Goal: Task Accomplishment & Management: Complete application form

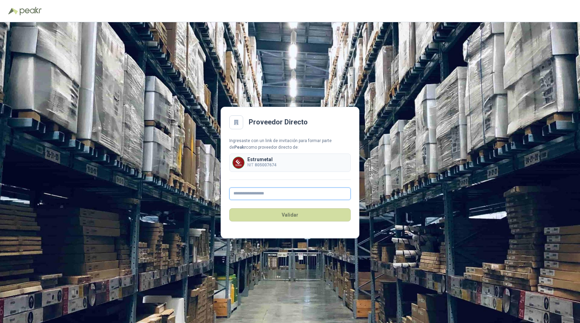
click at [249, 194] on input "text" at bounding box center [289, 194] width 121 height 12
type input "**********"
click at [268, 214] on button "Validar" at bounding box center [289, 215] width 121 height 13
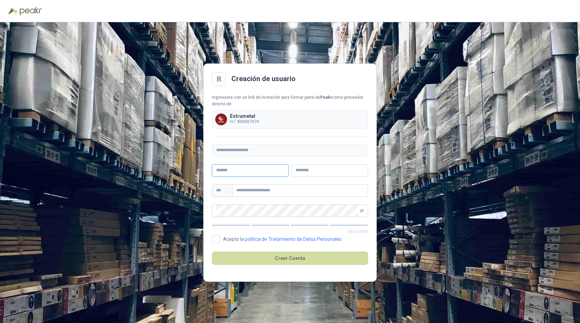
click at [235, 172] on input "text" at bounding box center [250, 170] width 77 height 12
type input "******"
type input "********"
type input "**********"
click at [240, 171] on input "******" at bounding box center [250, 170] width 77 height 12
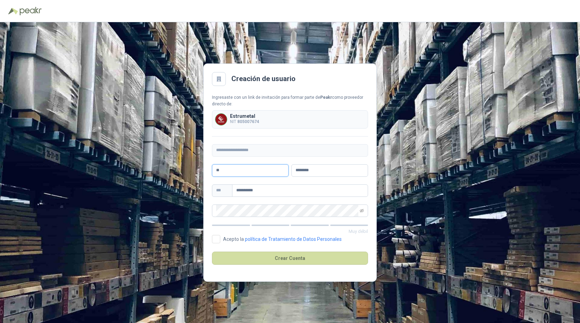
type input "*"
type input "********"
click at [315, 170] on input "********" at bounding box center [329, 170] width 77 height 12
type input "*"
type input "******"
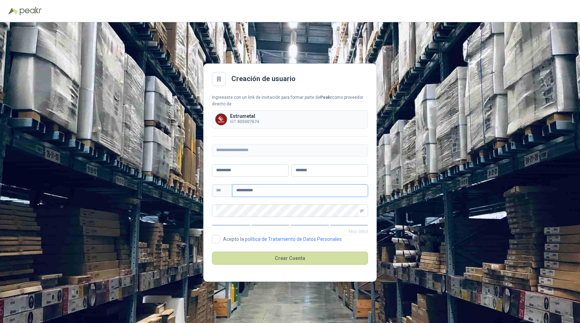
click at [274, 188] on input "**********" at bounding box center [300, 191] width 136 height 12
type input "*"
type input "**********"
click at [362, 211] on icon "eye-invisible" at bounding box center [362, 210] width 4 height 3
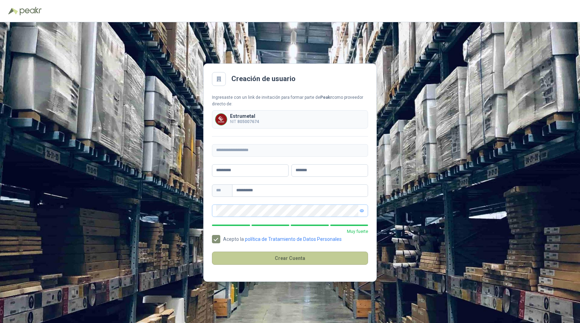
click at [288, 258] on button "Crear Cuenta" at bounding box center [290, 258] width 156 height 13
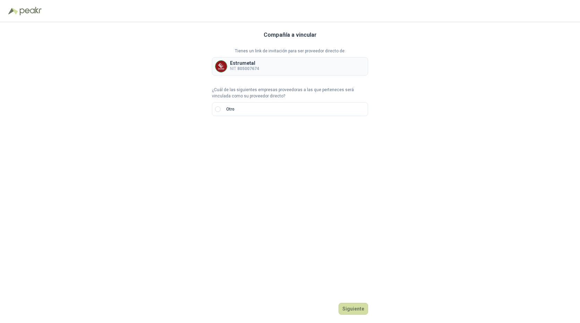
click at [220, 65] on img at bounding box center [220, 66] width 11 height 11
click at [260, 68] on div "Estrumetal NIT 805007674" at bounding box center [290, 66] width 156 height 18
click at [256, 66] on b "805007674" at bounding box center [248, 68] width 22 height 5
drag, startPoint x: 259, startPoint y: 137, endPoint x: 265, endPoint y: 111, distance: 26.3
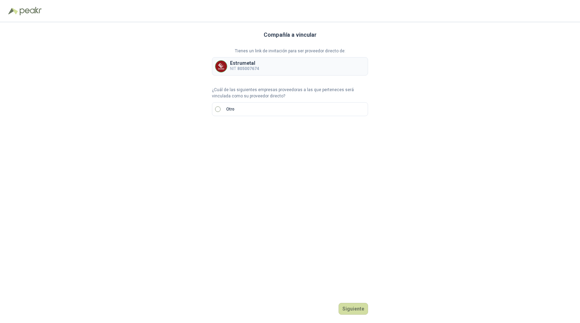
click at [264, 129] on div "Compañía a vincular Tienes un link de invitación para ser proveedor directo de:…" at bounding box center [290, 172] width 156 height 301
drag, startPoint x: 255, startPoint y: 61, endPoint x: 291, endPoint y: 69, distance: 37.0
click at [257, 62] on p "Estrumetal" at bounding box center [244, 63] width 29 height 5
click at [291, 69] on div "Estrumetal NIT 805007674" at bounding box center [290, 66] width 156 height 18
click at [253, 133] on input "text" at bounding box center [301, 133] width 122 height 12
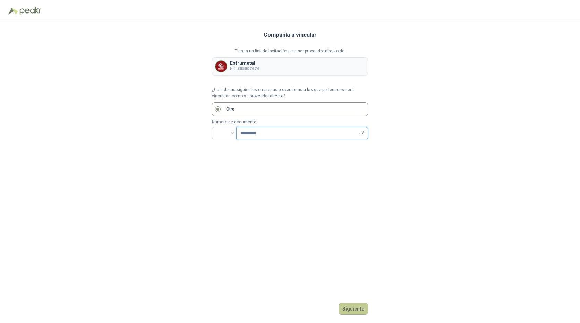
type input "*********"
click at [350, 310] on button "Siguiente" at bounding box center [353, 309] width 29 height 12
click at [233, 132] on div at bounding box center [224, 133] width 25 height 12
click at [222, 170] on div "NIT" at bounding box center [225, 170] width 14 height 8
click at [351, 307] on button "Siguiente" at bounding box center [353, 309] width 29 height 12
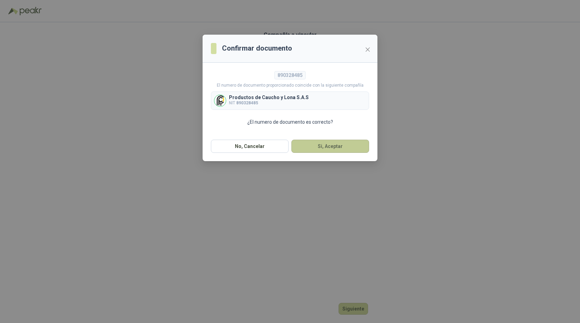
click at [325, 146] on button "Si, Aceptar" at bounding box center [330, 146] width 78 height 13
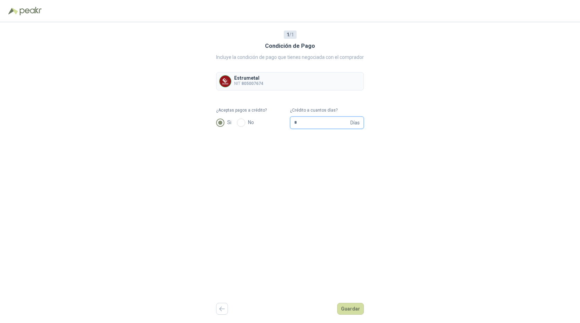
click at [299, 124] on input "*" at bounding box center [321, 123] width 55 height 12
type input "**"
click at [353, 307] on button "Guardar" at bounding box center [350, 309] width 27 height 12
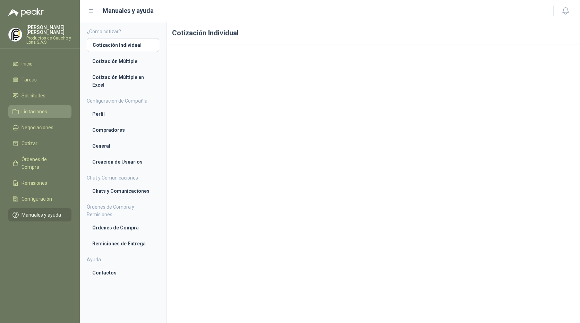
click at [27, 108] on span "Licitaciones" at bounding box center [35, 112] width 26 height 8
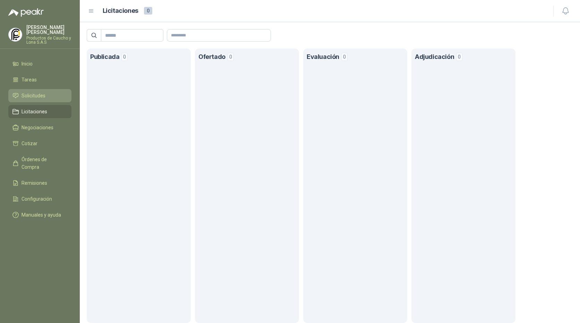
click at [36, 92] on span "Solicitudes" at bounding box center [34, 96] width 24 height 8
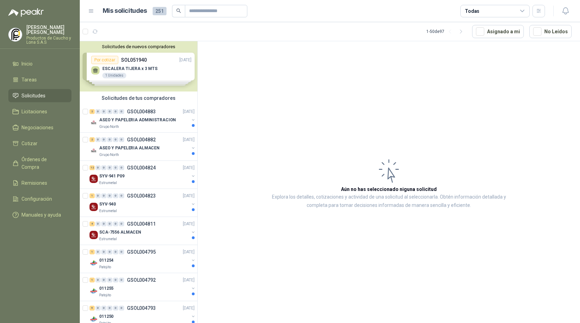
click at [108, 61] on div "Solicitudes de nuevos compradores Por cotizar SOL051940 [DATE] ESCALERA TIJERA …" at bounding box center [139, 66] width 118 height 50
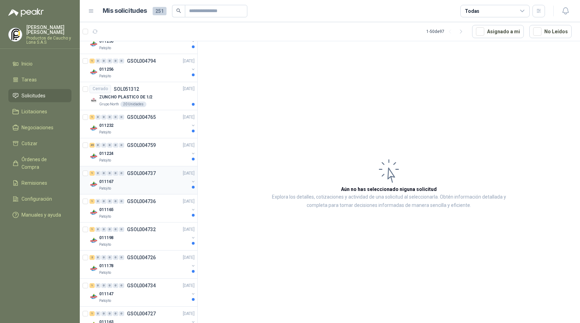
scroll to position [416, 0]
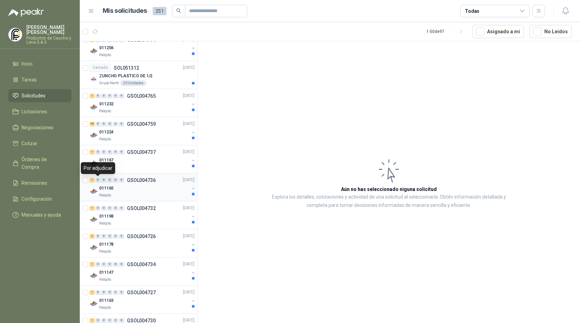
click at [98, 181] on div "0" at bounding box center [97, 180] width 5 height 5
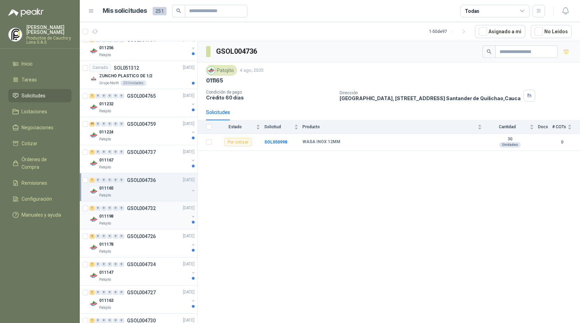
click at [143, 209] on p "GSOL004732" at bounding box center [141, 208] width 29 height 5
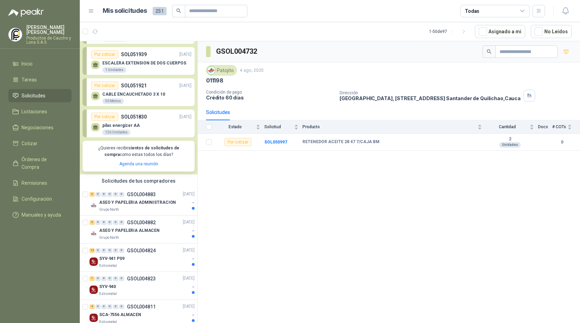
scroll to position [46, 0]
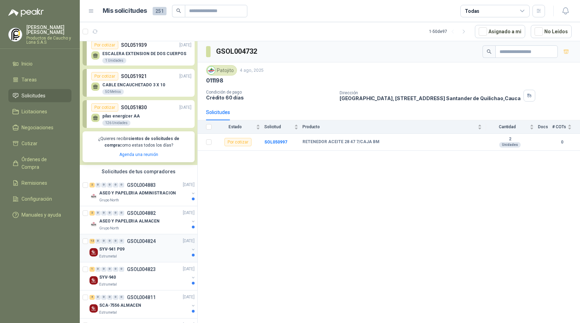
click at [107, 249] on p "SYV-941 P09" at bounding box center [111, 249] width 25 height 7
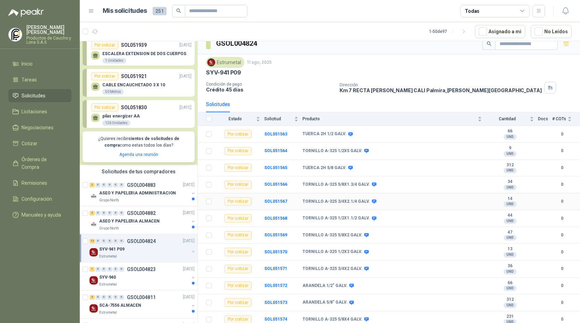
scroll to position [10, 0]
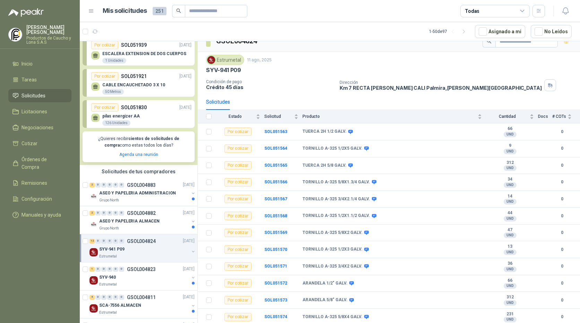
click at [108, 252] on p "SYV-941 P09" at bounding box center [111, 249] width 25 height 7
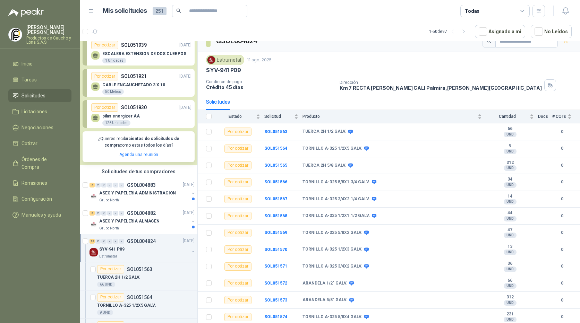
scroll to position [2, 0]
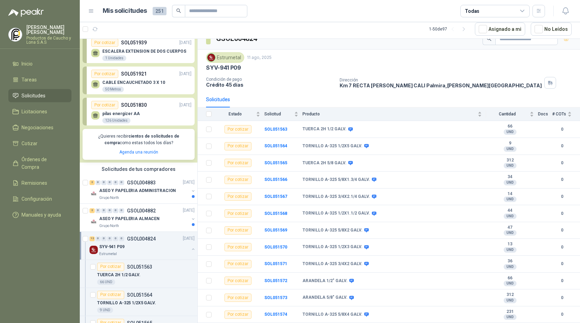
click at [128, 248] on div "SYV-941 P09" at bounding box center [144, 247] width 90 height 8
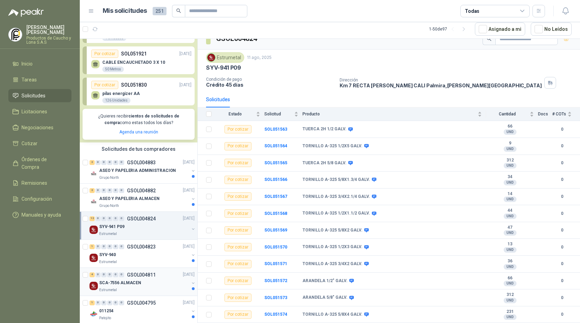
scroll to position [93, 0]
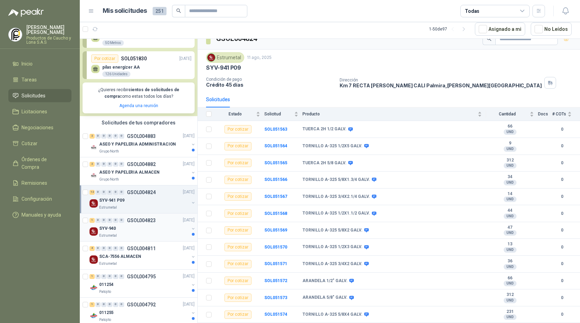
click at [135, 227] on div "SYV-940" at bounding box center [144, 229] width 90 height 8
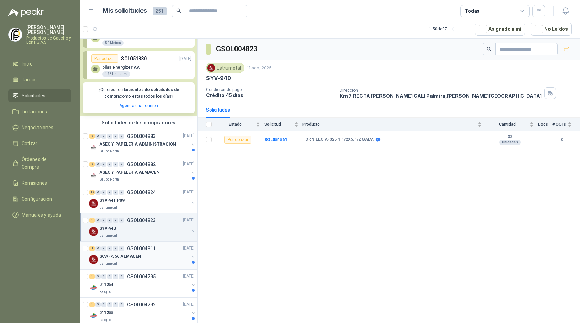
click at [141, 254] on div "SCA-7556 ALMACEN" at bounding box center [144, 257] width 90 height 8
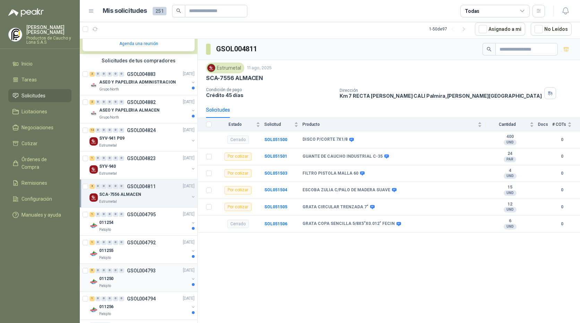
scroll to position [185, 0]
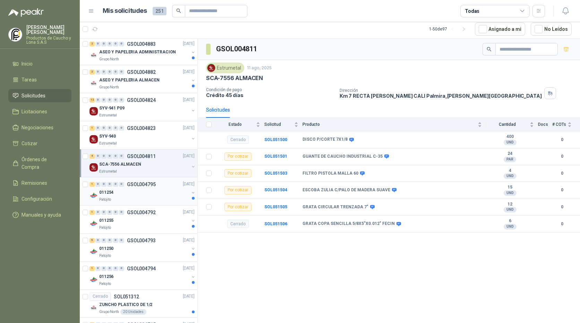
click at [136, 193] on div "011254" at bounding box center [144, 193] width 90 height 8
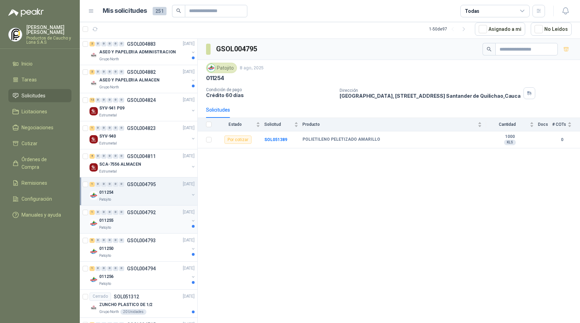
click at [130, 217] on div "1 0 0 0 0 0 GSOL004792 [DATE]" at bounding box center [143, 213] width 107 height 8
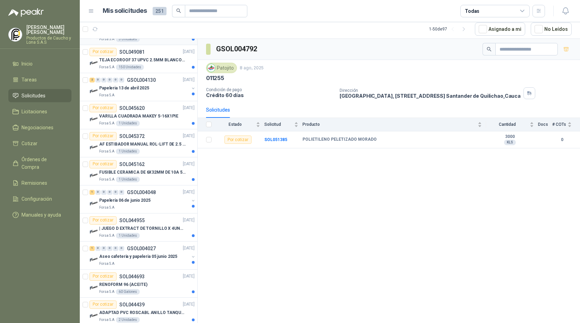
scroll to position [1018, 0]
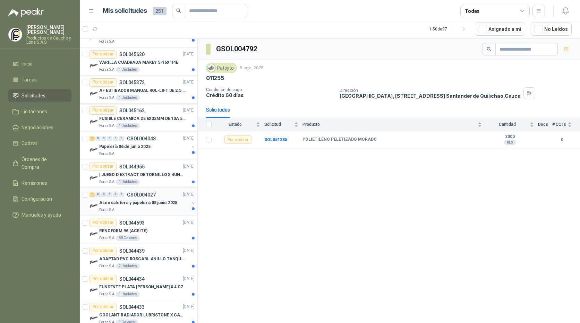
click at [131, 204] on p "Aseo cafeteria y papeleria 05 junio 2025" at bounding box center [138, 203] width 78 height 7
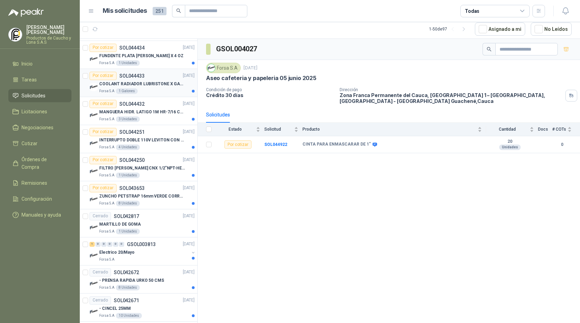
scroll to position [1314, 0]
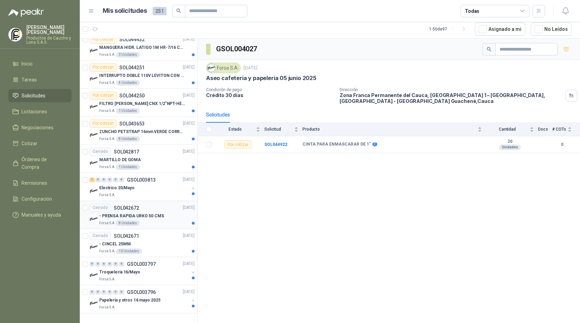
click at [125, 216] on p "- PRENSA RAPIDA URKO 50 CMS" at bounding box center [131, 216] width 65 height 7
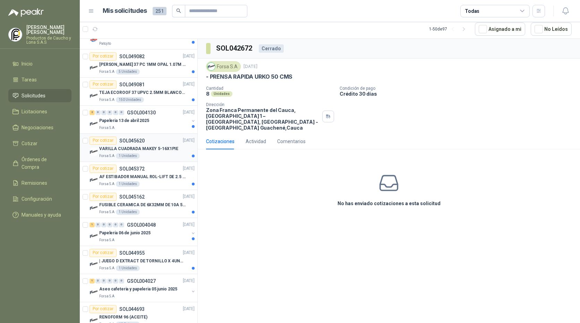
scroll to position [740, 0]
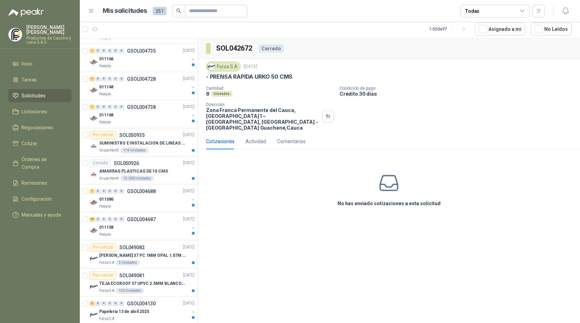
click at [39, 36] on p "Productos de Caucho y Lona S.A.S" at bounding box center [48, 40] width 45 height 8
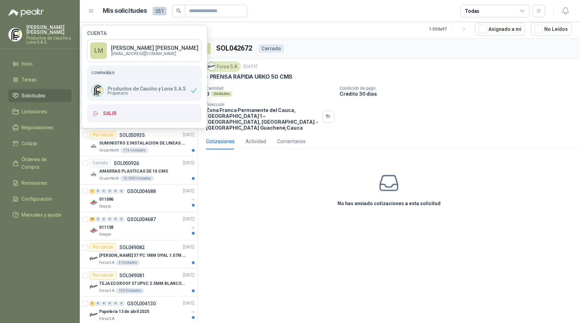
click at [289, 203] on div "No has enviado cotizaciones a esta solicitud" at bounding box center [389, 190] width 382 height 70
